Goal: Task Accomplishment & Management: Manage account settings

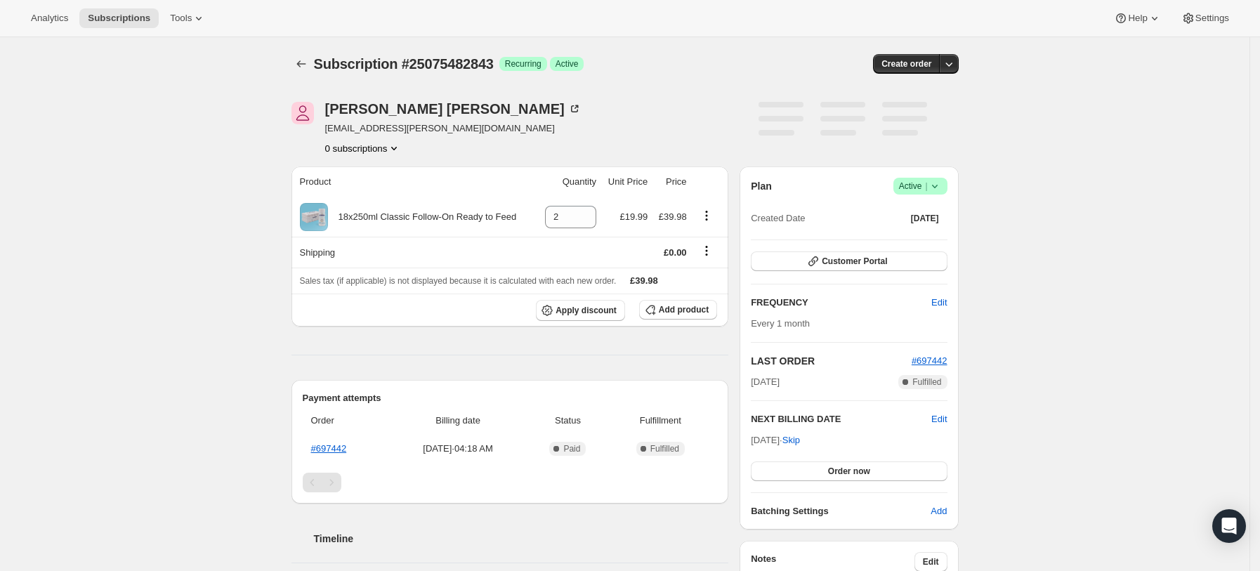
click at [942, 188] on icon at bounding box center [935, 186] width 14 height 14
click at [931, 239] on span "Cancel subscription" at bounding box center [926, 238] width 79 height 11
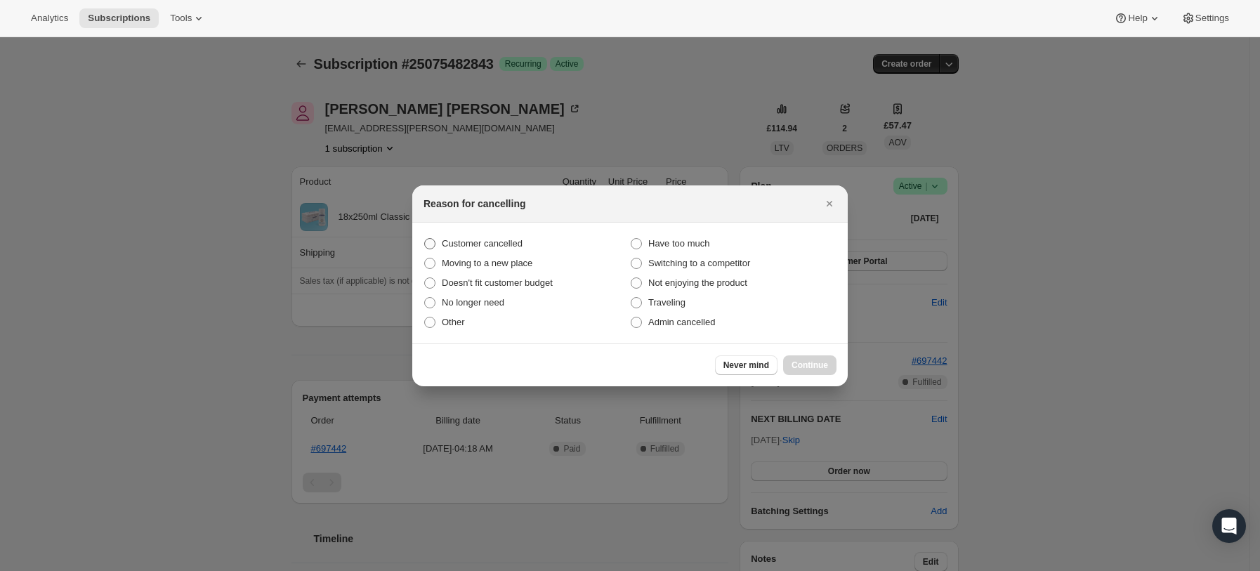
click at [488, 245] on span "Customer cancelled" at bounding box center [482, 243] width 81 height 11
click at [425, 239] on input "Customer cancelled" at bounding box center [424, 238] width 1 height 1
radio input "true"
click at [823, 365] on span "Continue" at bounding box center [810, 365] width 37 height 11
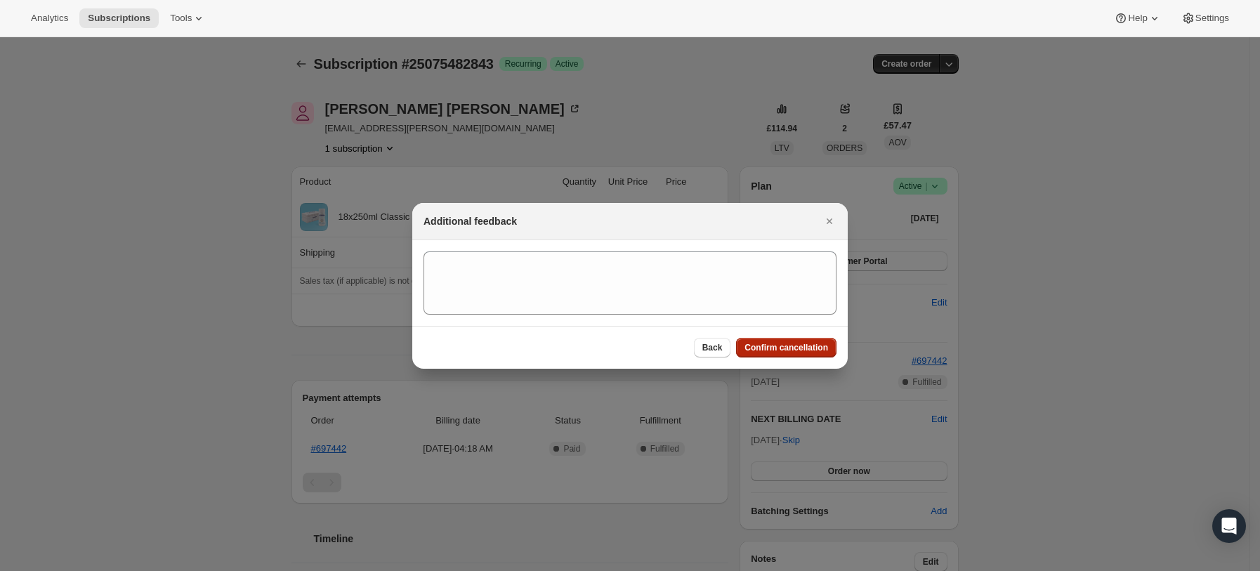
click at [774, 352] on span "Confirm cancellation" at bounding box center [787, 347] width 84 height 11
